Goal: Entertainment & Leisure: Consume media (video, audio)

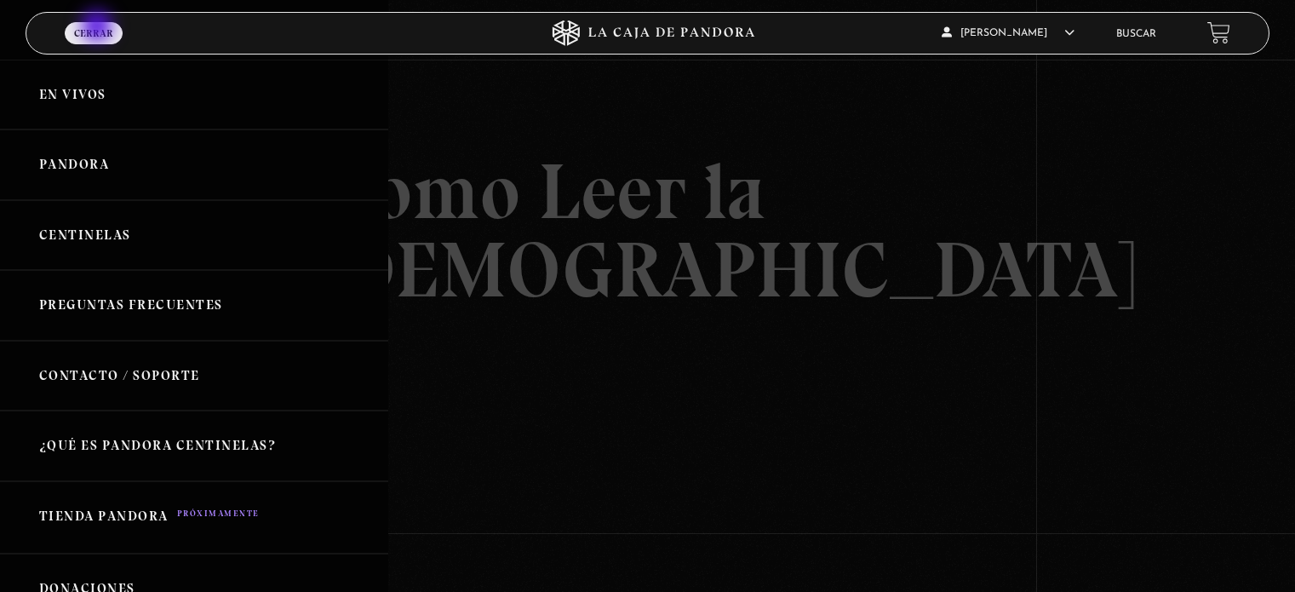
scroll to position [157, 0]
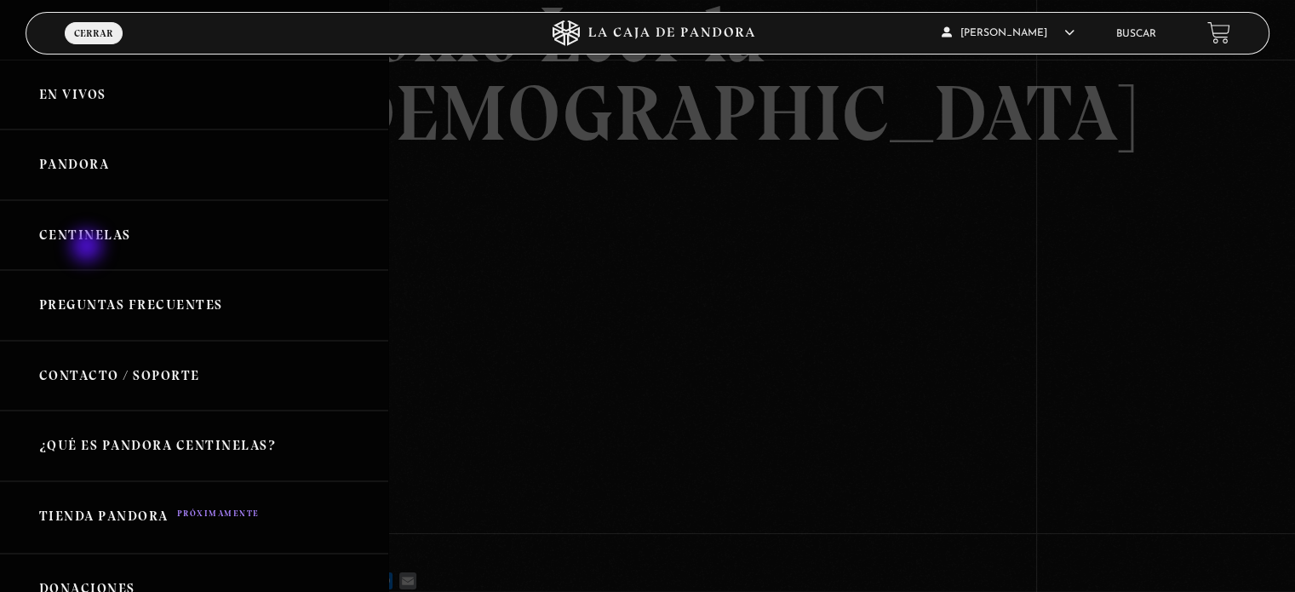
click at [89, 248] on link "Centinelas" at bounding box center [194, 235] width 388 height 71
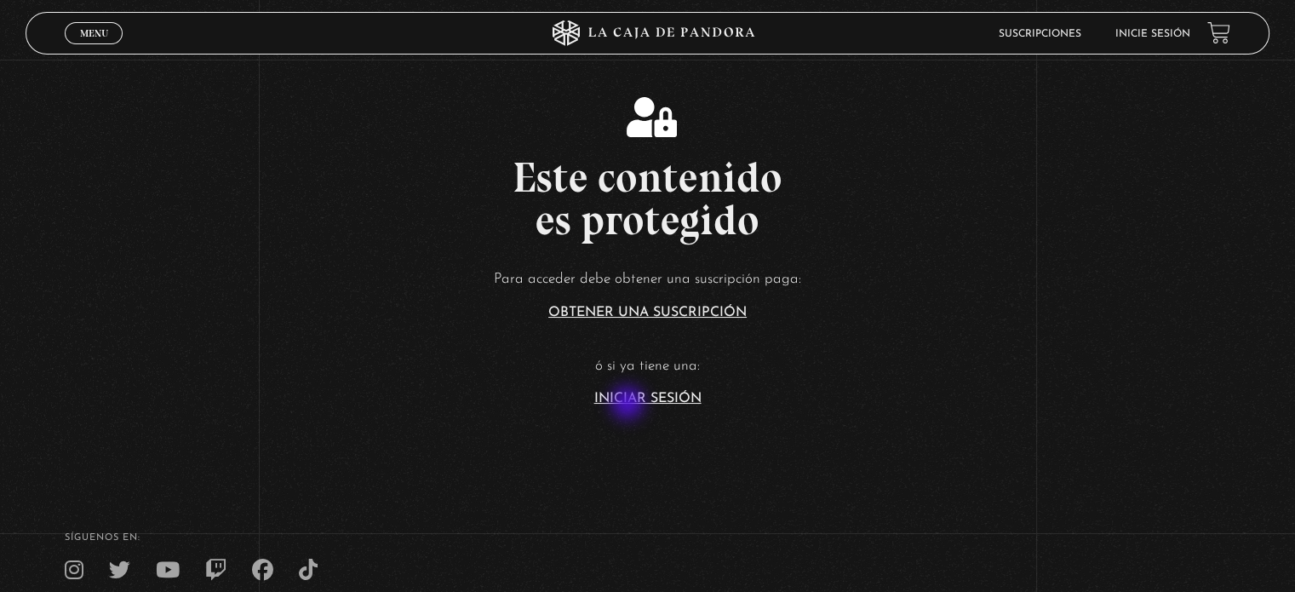
click at [629, 404] on link "Iniciar Sesión" at bounding box center [647, 399] width 107 height 14
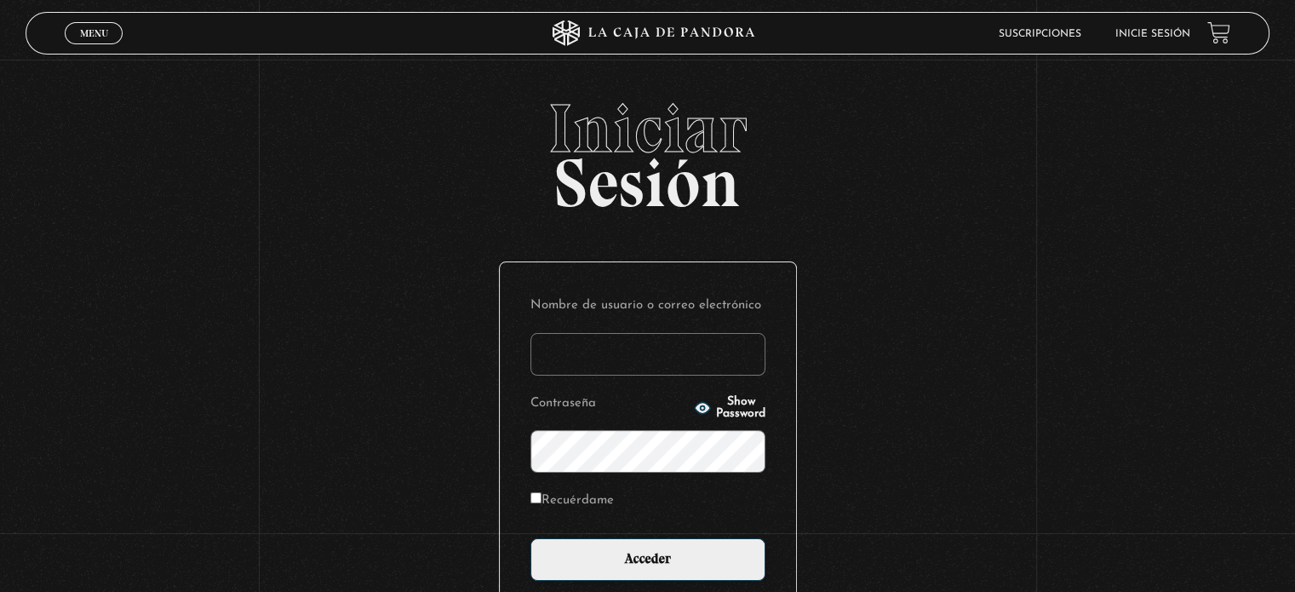
type input "Zuly"
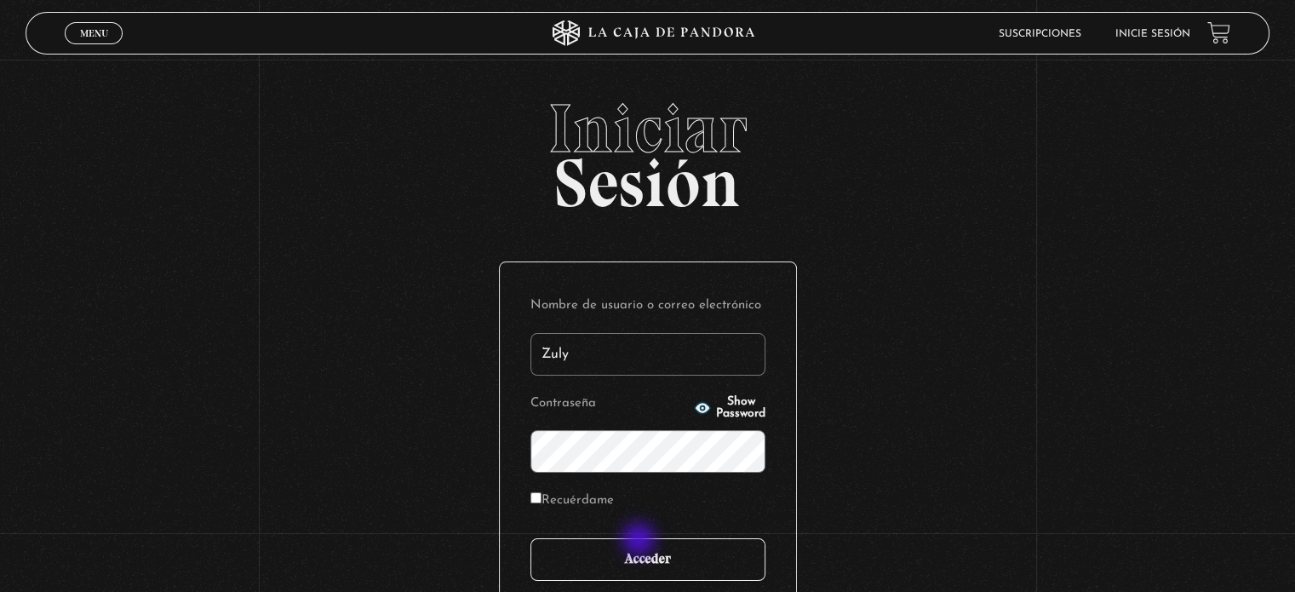
click at [640, 541] on input "Acceder" at bounding box center [647, 559] width 235 height 43
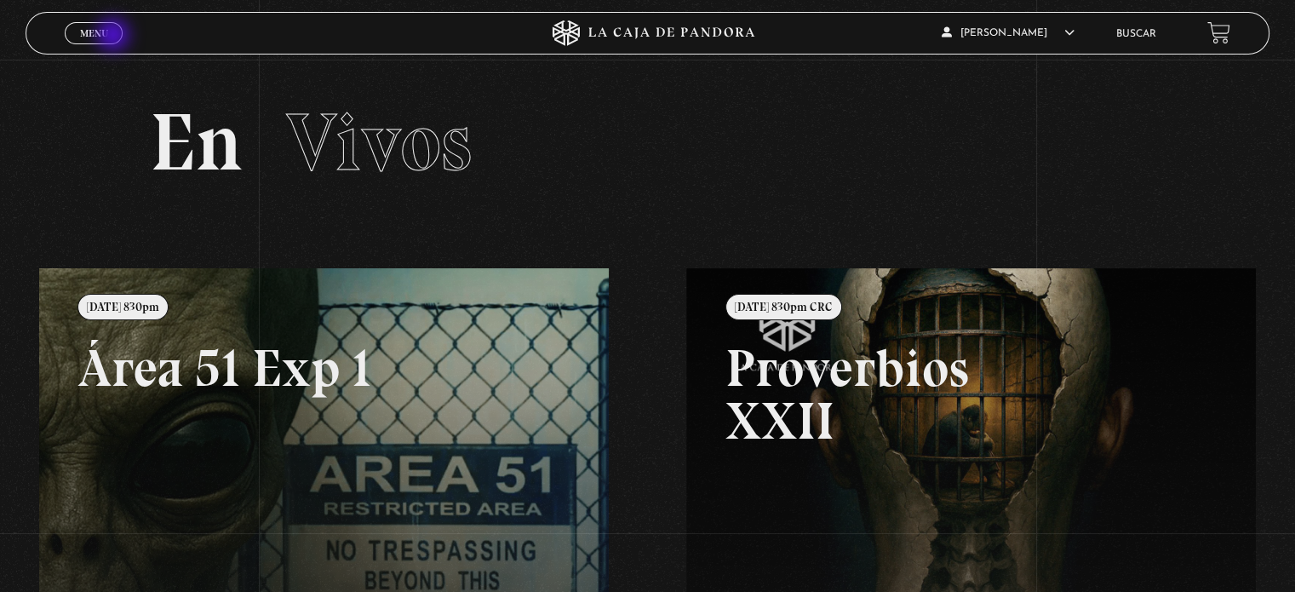
click at [115, 37] on link "Menu Cerrar" at bounding box center [94, 33] width 58 height 22
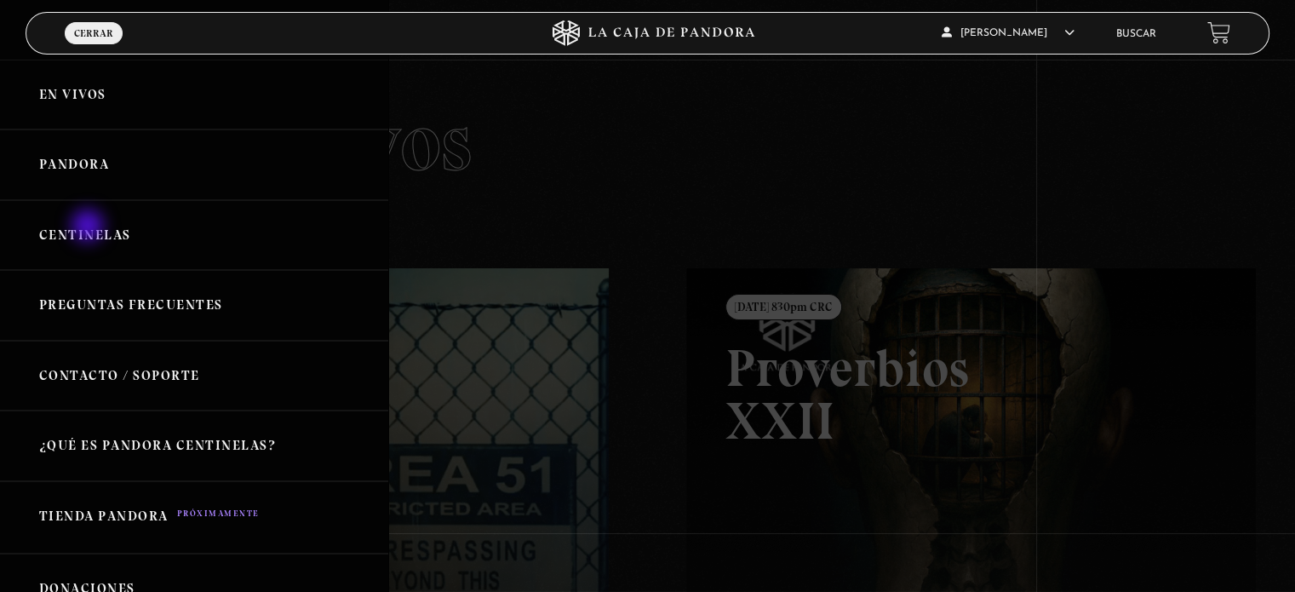
click at [89, 227] on link "Centinelas" at bounding box center [194, 235] width 388 height 71
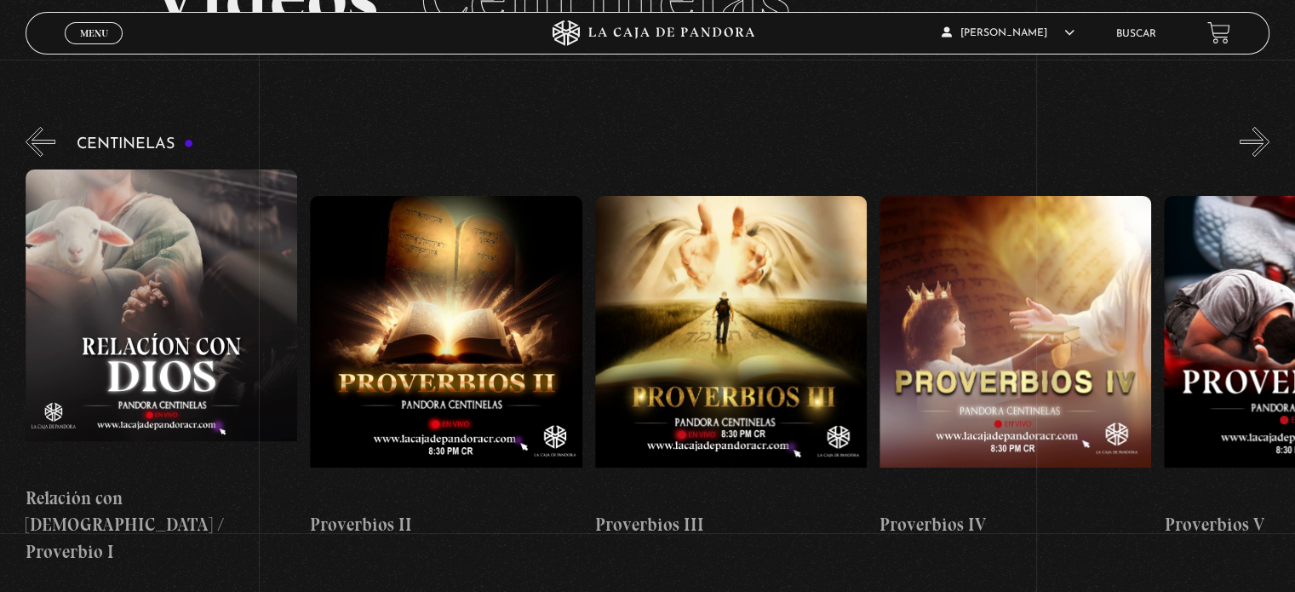
scroll to position [0, 856]
click at [438, 293] on figure at bounding box center [445, 349] width 272 height 307
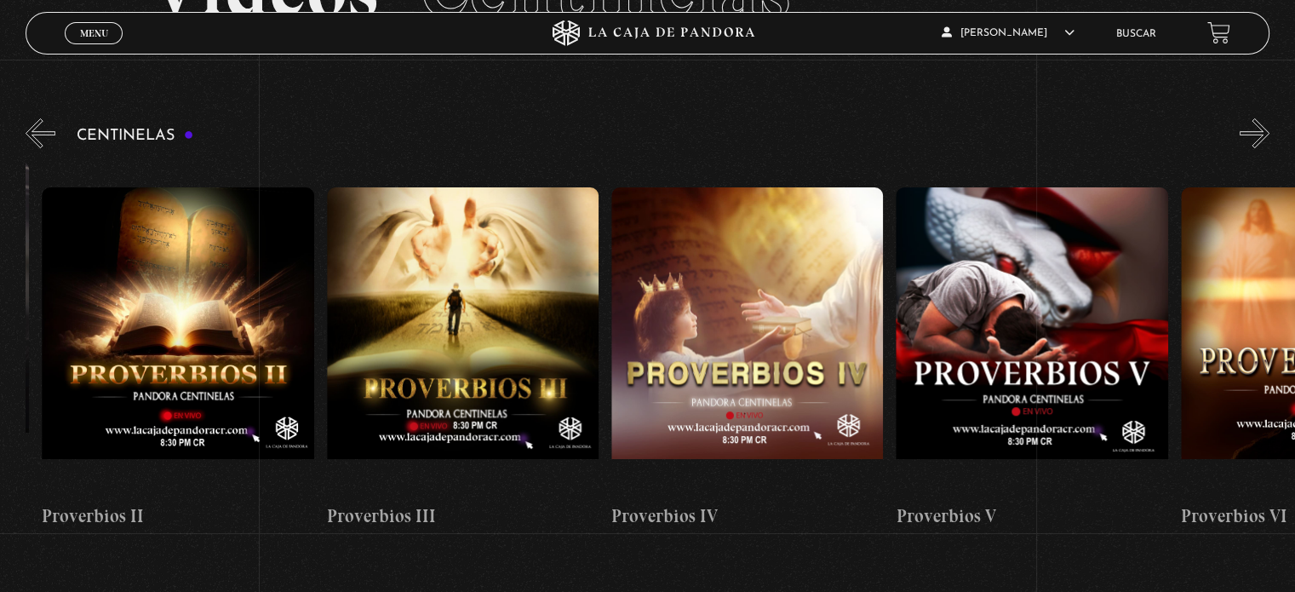
scroll to position [0, 1124]
click at [495, 300] on figure at bounding box center [462, 340] width 272 height 307
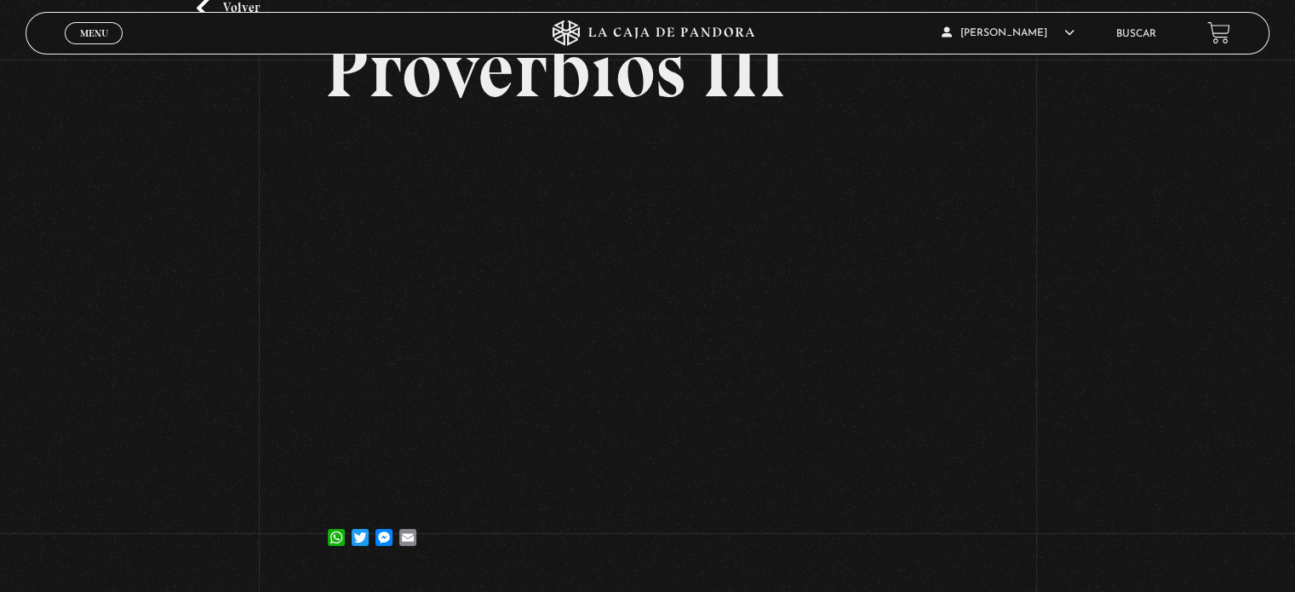
scroll to position [123, 0]
click at [1200, 353] on div "Volver [DATE] Proverbios III WhatsApp Twitter Messenger Email" at bounding box center [647, 256] width 1295 height 639
